Goal: Transaction & Acquisition: Purchase product/service

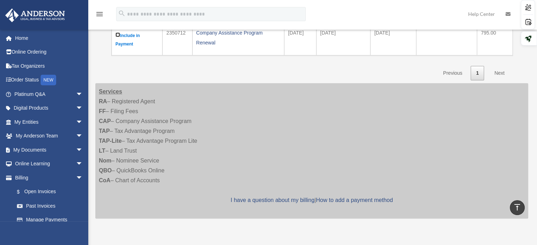
scroll to position [177, 0]
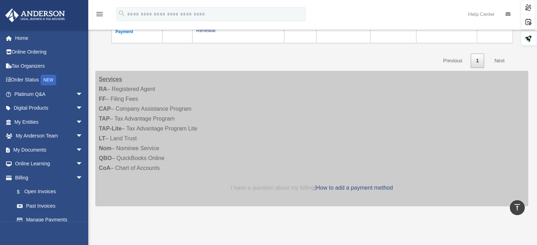
click at [273, 185] on link "I have a question about my billing" at bounding box center [273, 188] width 84 height 6
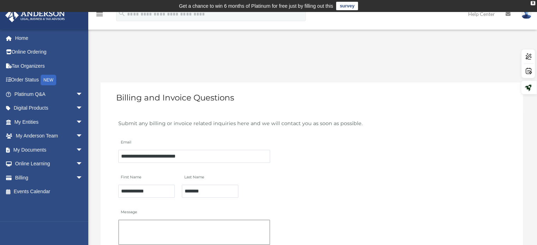
click at [157, 229] on textarea "Message" at bounding box center [194, 232] width 152 height 25
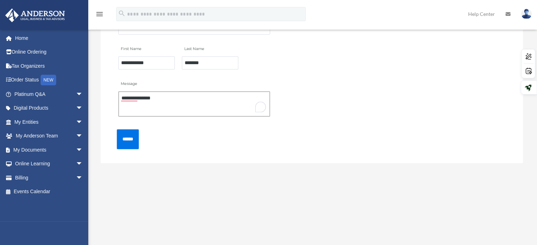
scroll to position [141, 0]
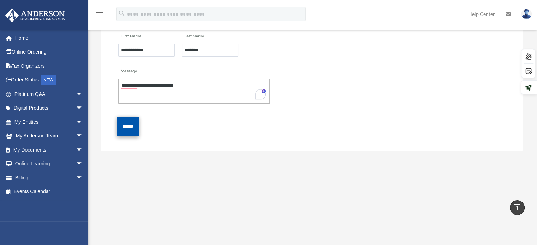
type textarea "**********"
click at [120, 124] on input "******" at bounding box center [128, 126] width 22 height 19
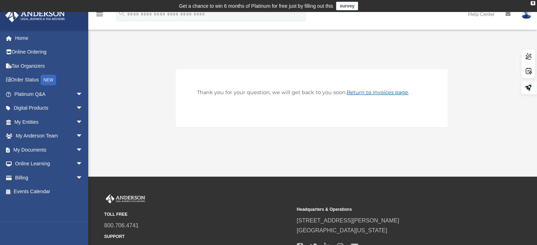
click at [386, 91] on link "Return to invoices page" at bounding box center [377, 92] width 61 height 6
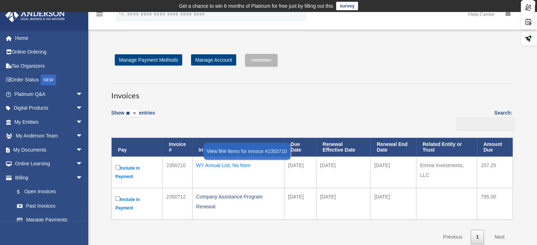
click at [222, 164] on div "WY Annual List, No Nom" at bounding box center [238, 166] width 84 height 10
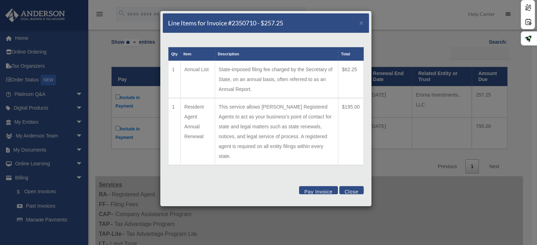
scroll to position [106, 0]
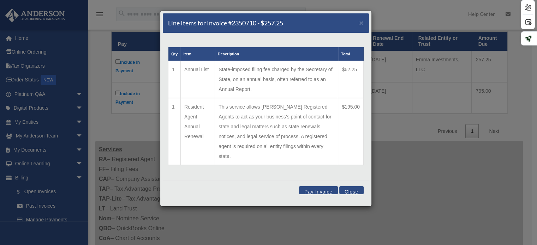
click at [327, 186] on button "Pay Invoice" at bounding box center [318, 190] width 39 height 8
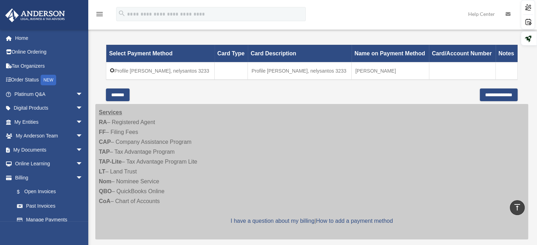
scroll to position [247, 0]
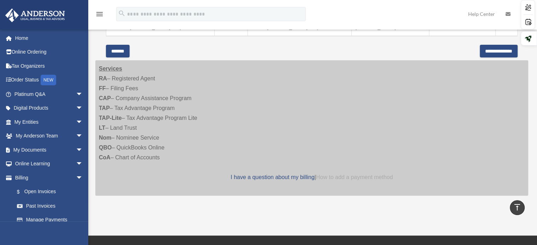
click at [377, 175] on link "How to add a payment method" at bounding box center [354, 177] width 77 height 6
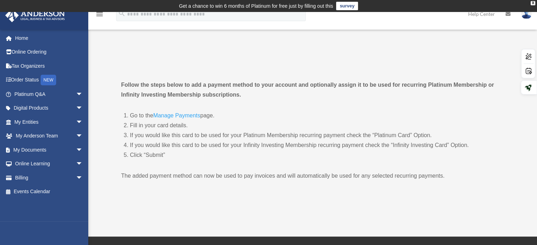
click at [185, 117] on link "Manage Payments" at bounding box center [176, 118] width 47 height 10
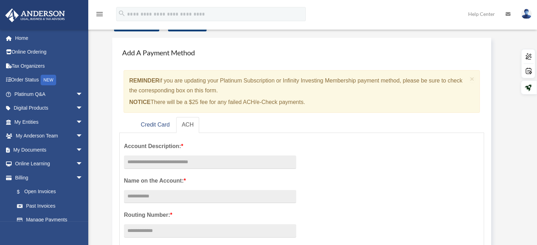
scroll to position [71, 0]
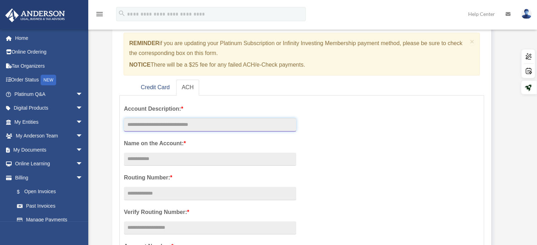
click at [220, 124] on input "text" at bounding box center [210, 124] width 172 height 13
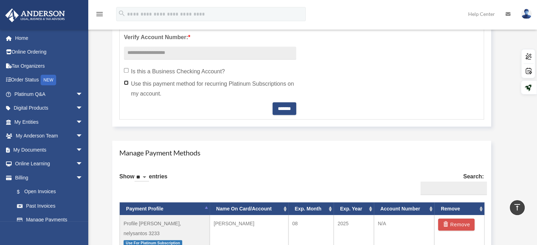
scroll to position [318, 0]
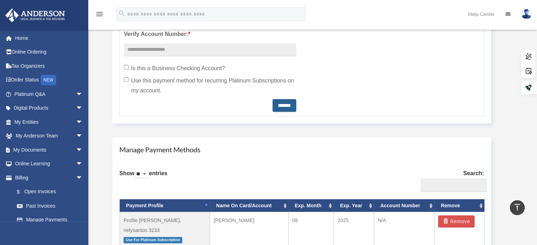
click at [282, 104] on input "*******" at bounding box center [285, 105] width 24 height 13
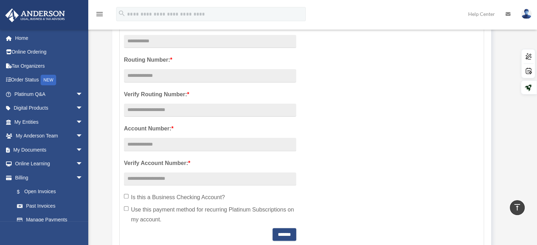
scroll to position [118, 0]
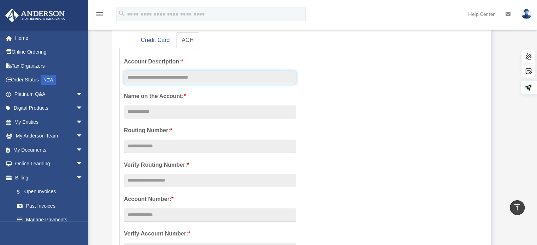
click at [150, 76] on input "text" at bounding box center [210, 77] width 172 height 13
click at [137, 77] on input "text" at bounding box center [210, 77] width 172 height 13
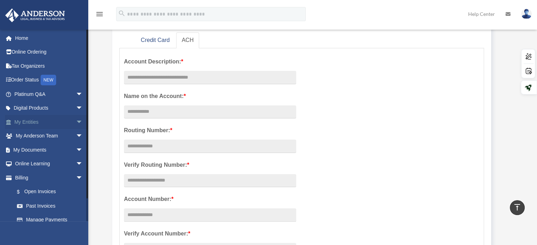
click at [36, 121] on link "My Entities arrow_drop_down" at bounding box center [49, 122] width 89 height 14
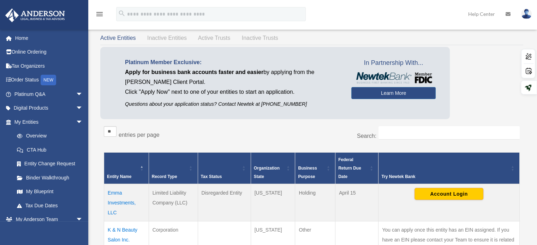
scroll to position [106, 0]
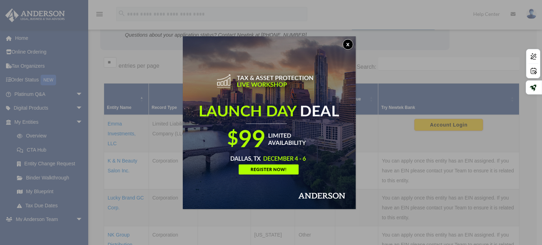
click at [353, 44] on button "x" at bounding box center [348, 44] width 11 height 11
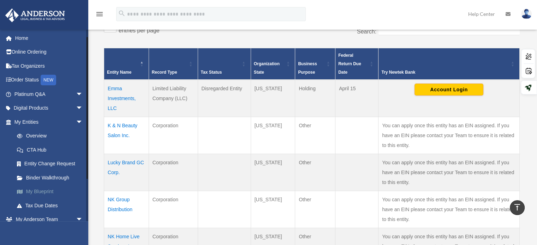
scroll to position [35, 0]
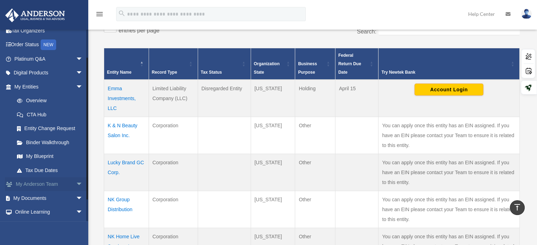
click at [37, 182] on link "My Anderson Team arrow_drop_down" at bounding box center [49, 185] width 89 height 14
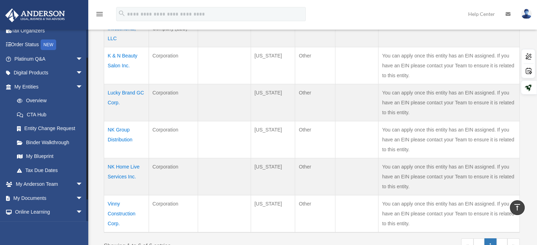
scroll to position [212, 0]
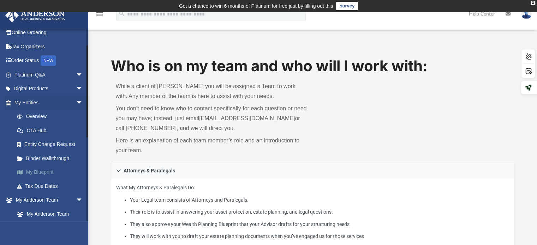
scroll to position [35, 0]
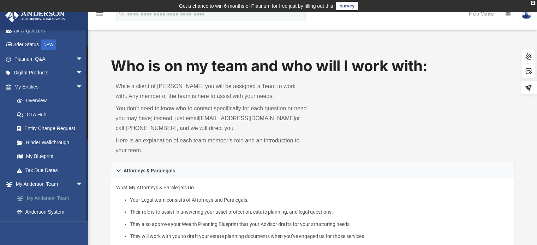
click at [66, 199] on link "My Anderson Team" at bounding box center [52, 198] width 84 height 14
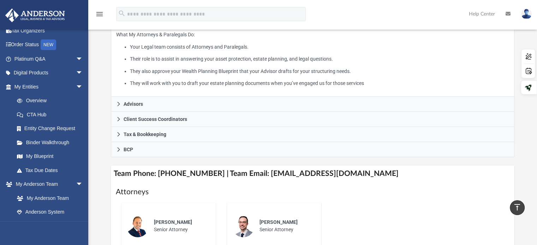
scroll to position [141, 0]
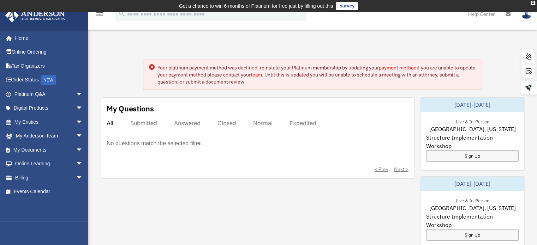
click at [402, 68] on link "payment method" at bounding box center [398, 68] width 38 height 6
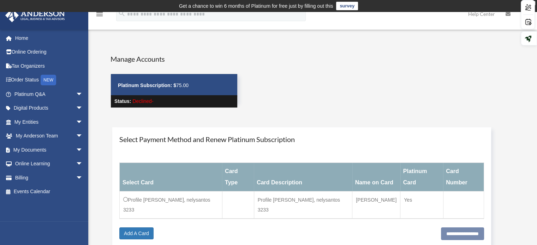
scroll to position [35, 0]
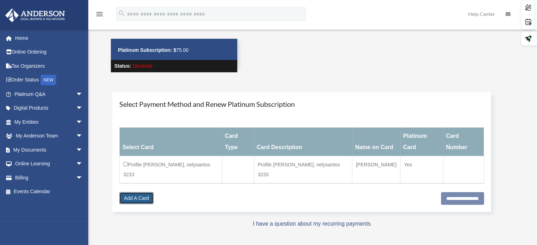
click at [137, 192] on link "Add A Card" at bounding box center [136, 198] width 34 height 12
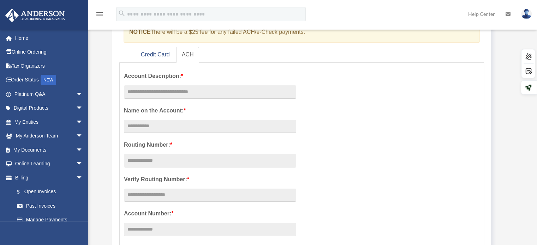
scroll to position [106, 0]
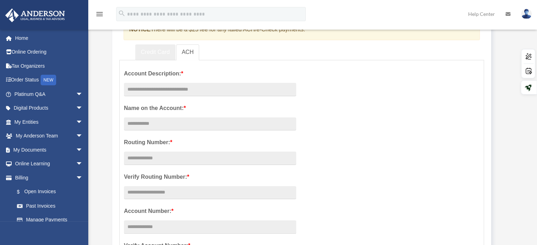
click at [163, 54] on link "Credit Card" at bounding box center [155, 52] width 40 height 16
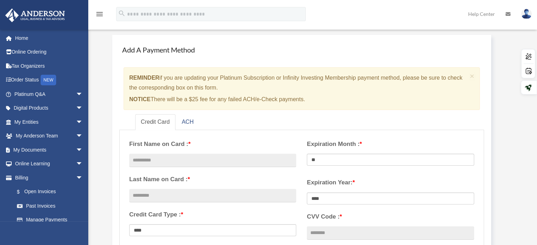
scroll to position [35, 0]
click at [181, 165] on input "text" at bounding box center [212, 161] width 167 height 13
click at [164, 162] on input "text" at bounding box center [212, 161] width 167 height 13
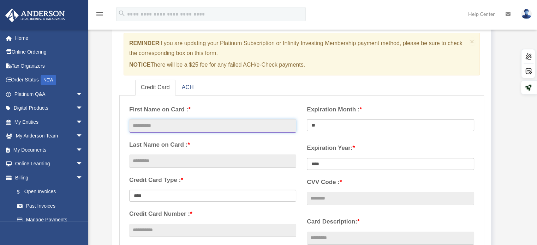
scroll to position [106, 0]
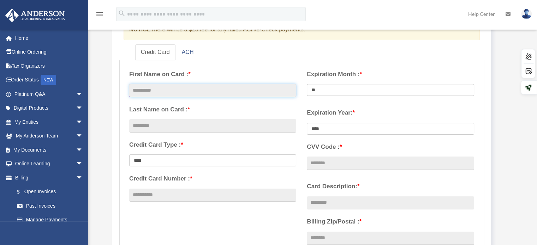
click at [210, 88] on input "text" at bounding box center [212, 90] width 167 height 13
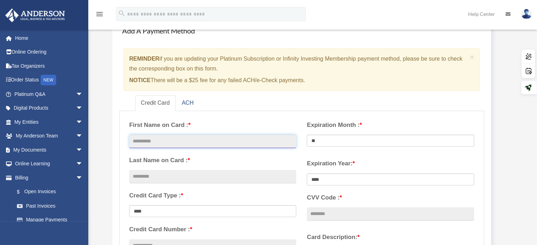
scroll to position [0, 0]
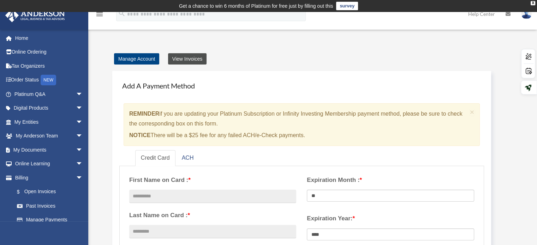
click at [199, 58] on link "View Invoices" at bounding box center [187, 58] width 38 height 11
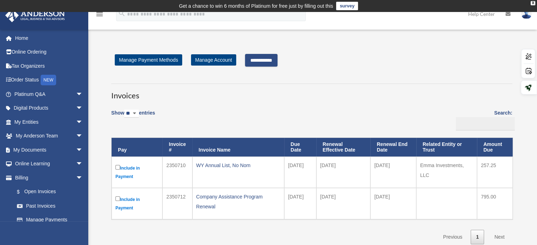
click at [266, 61] on input "**********" at bounding box center [261, 60] width 32 height 13
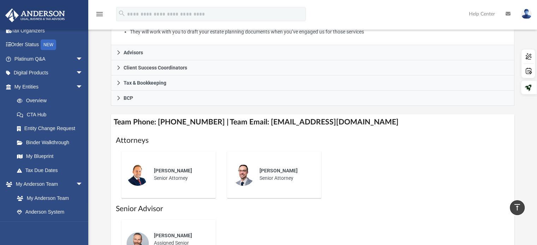
scroll to position [247, 0]
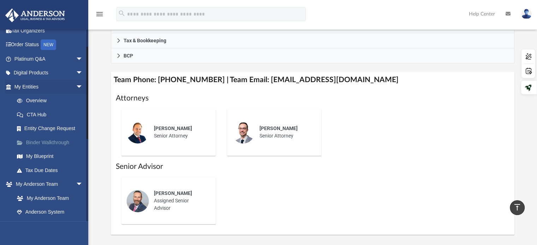
click at [53, 143] on link "Binder Walkthrough" at bounding box center [52, 143] width 84 height 14
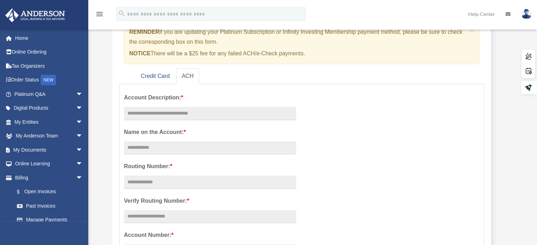
scroll to position [82, 0]
click at [164, 77] on link "Credit Card" at bounding box center [155, 76] width 40 height 16
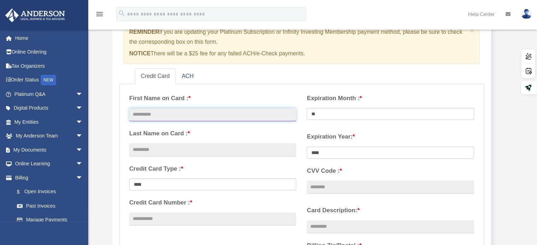
click at [259, 112] on input "text" at bounding box center [212, 114] width 167 height 13
type input "****"
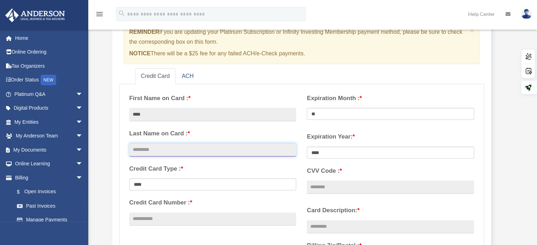
type input "*******"
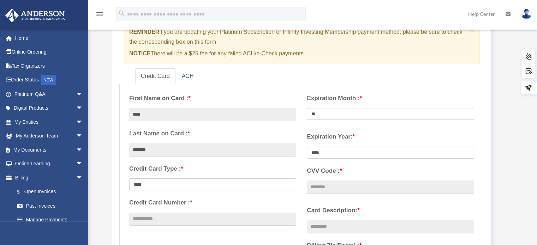
type input "**********"
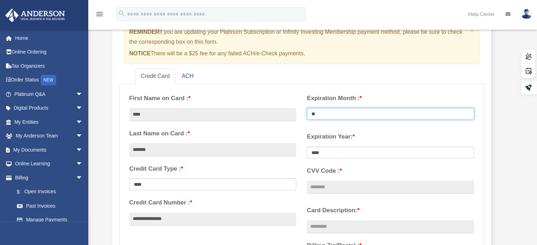
select select "**"
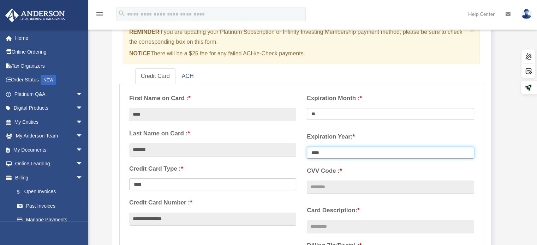
select select "****"
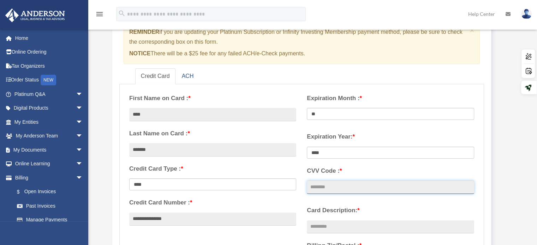
type input "***"
click at [410, 209] on label "Card Description: *" at bounding box center [390, 210] width 167 height 11
click at [410, 221] on input "Card Description: *" at bounding box center [390, 227] width 167 height 13
click at [247, 196] on div "**********" at bounding box center [213, 161] width 178 height 144
click at [520, 180] on div "Manage Account View Invoices Add A Payment Method × REMINDER if you are updatin…" at bounding box center [311, 242] width 443 height 540
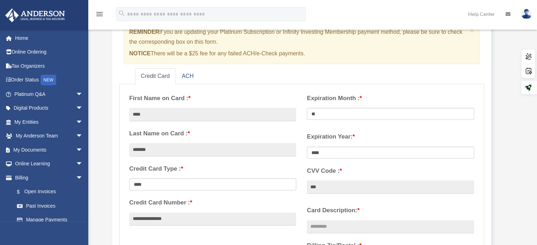
click at [319, 15] on div "menu search Site Menu add millie@milliessalonspa.com My Profile Reset Password …" at bounding box center [268, 17] width 526 height 24
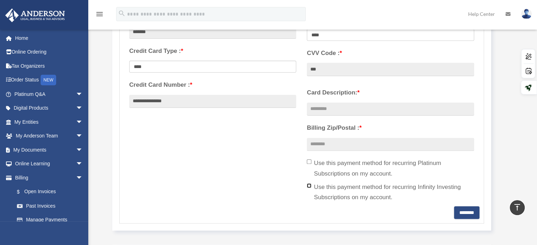
scroll to position [188, 0]
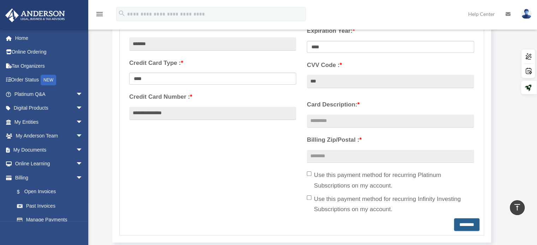
click at [460, 223] on input "********" at bounding box center [466, 225] width 25 height 13
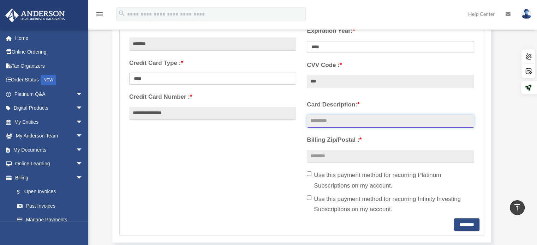
click at [324, 121] on input "Card Description: *" at bounding box center [390, 121] width 167 height 13
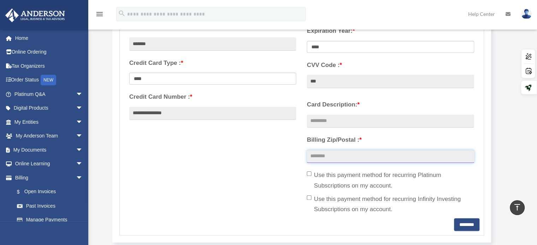
click at [320, 154] on input "Billing Zip/Postal : *" at bounding box center [390, 156] width 167 height 13
type input "*****"
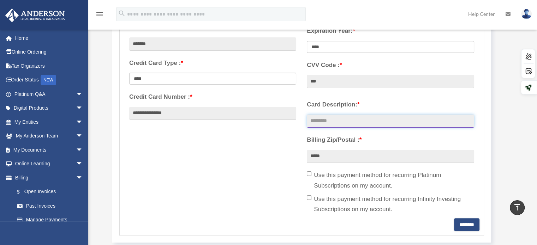
click at [332, 116] on input "Card Description: *" at bounding box center [390, 121] width 167 height 13
type input "**********"
click at [241, 174] on div "**********" at bounding box center [301, 101] width 355 height 236
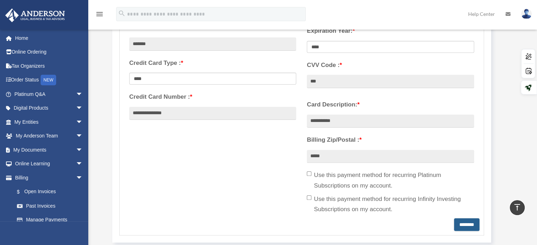
click at [459, 223] on input "********" at bounding box center [466, 225] width 25 height 13
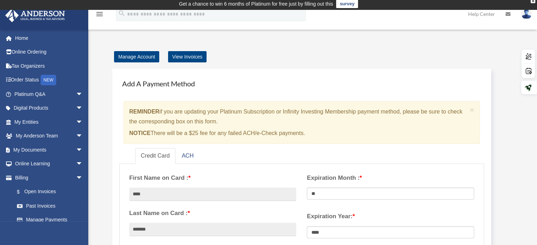
scroll to position [0, 0]
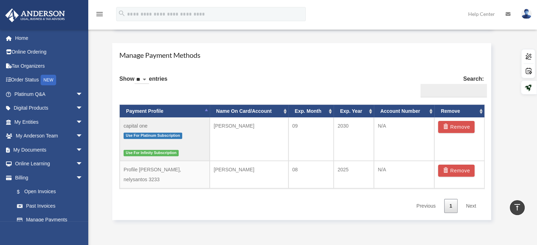
scroll to position [424, 0]
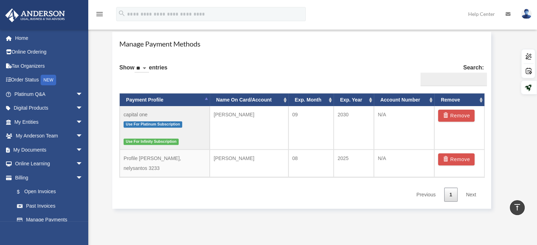
click at [470, 188] on link "Next" at bounding box center [471, 195] width 21 height 14
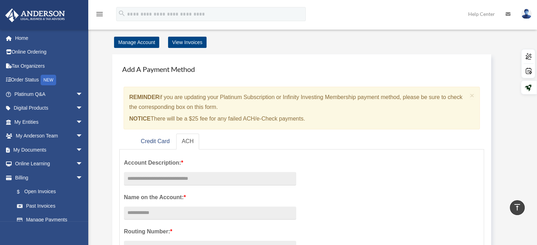
scroll to position [0, 0]
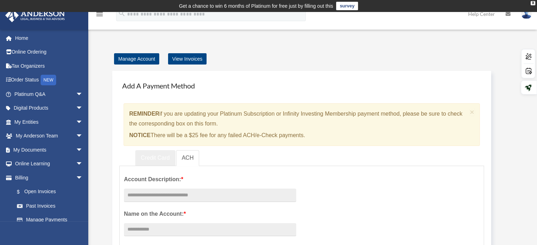
click at [148, 156] on link "Credit Card" at bounding box center [155, 158] width 40 height 16
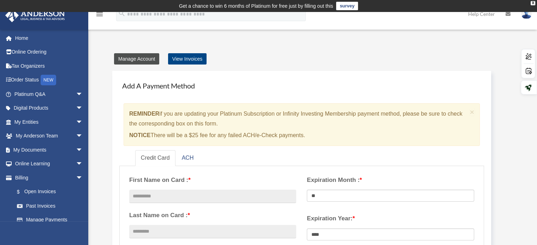
click at [131, 57] on link "Manage Account" at bounding box center [136, 58] width 45 height 11
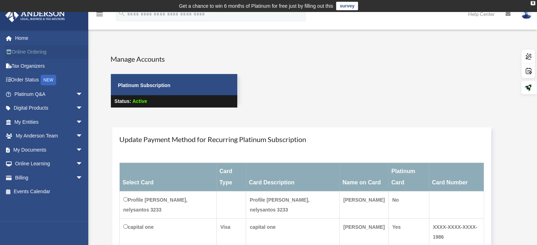
click at [33, 52] on link "Online Ordering" at bounding box center [49, 52] width 89 height 14
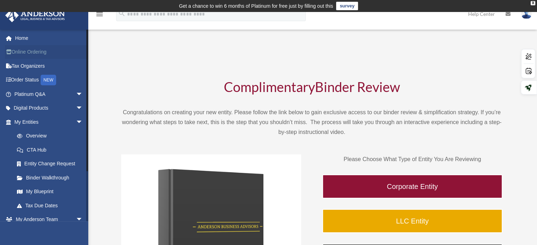
click at [29, 53] on link "Online Ordering" at bounding box center [49, 52] width 89 height 14
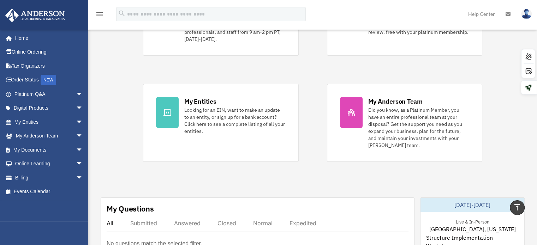
scroll to position [71, 0]
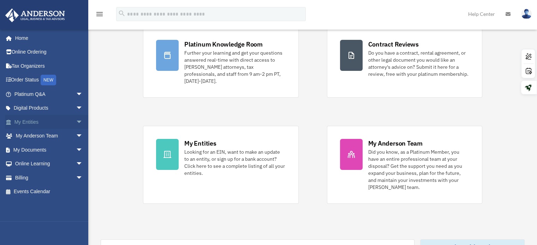
click at [76, 120] on span "arrow_drop_down" at bounding box center [83, 122] width 14 height 14
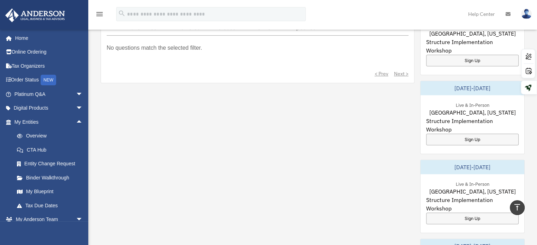
scroll to position [318, 0]
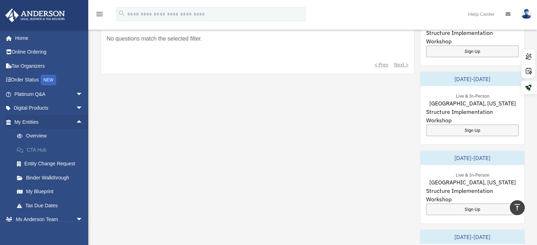
click at [51, 150] on link "CTA Hub" at bounding box center [52, 150] width 84 height 14
click at [37, 147] on link "CTA Hub" at bounding box center [52, 150] width 84 height 14
click at [76, 93] on span "arrow_drop_down" at bounding box center [83, 94] width 14 height 14
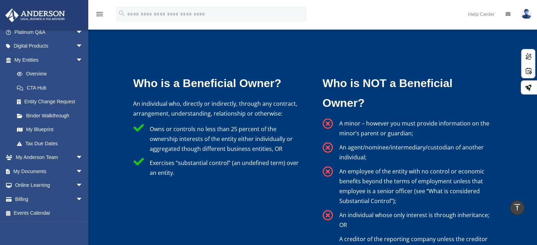
scroll to position [1377, 0]
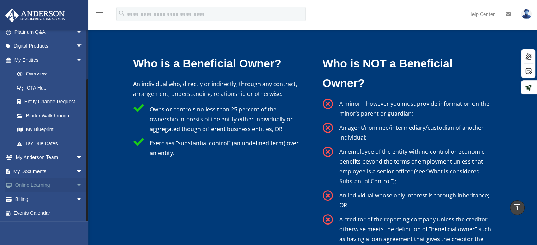
click at [76, 184] on span "arrow_drop_down" at bounding box center [83, 186] width 14 height 14
click at [36, 199] on link "Courses" at bounding box center [52, 199] width 84 height 14
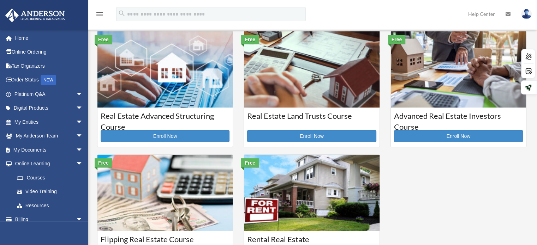
scroll to position [153, 0]
